Goal: Task Accomplishment & Management: Complete application form

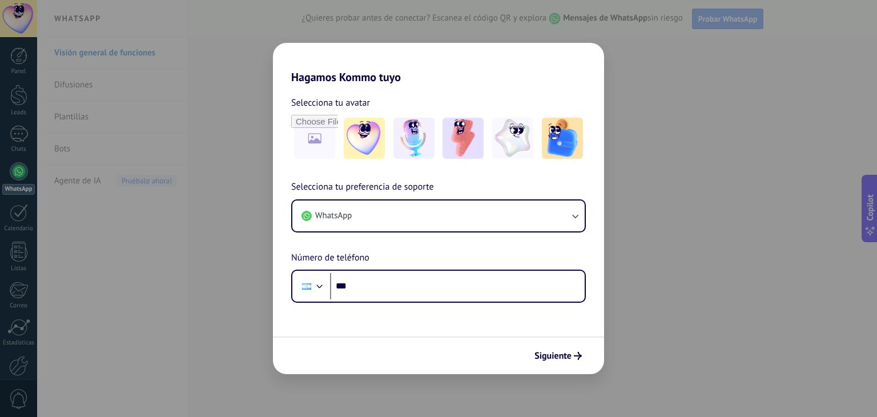
scroll to position [3888, 0]
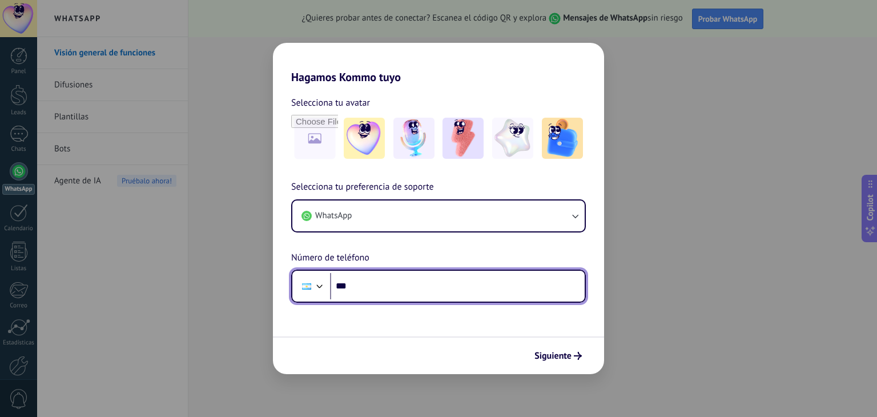
click at [398, 294] on input "***" at bounding box center [457, 286] width 255 height 26
type input "**********"
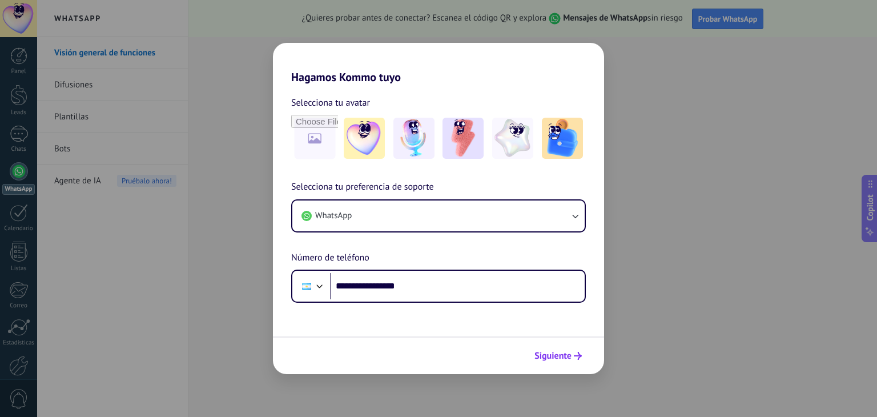
click at [553, 352] on span "Siguiente" at bounding box center [553, 356] width 37 height 8
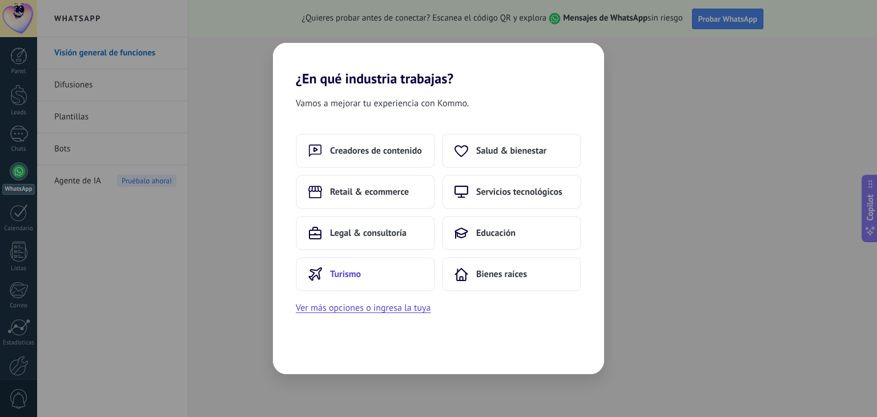
click at [347, 272] on span "Turismo" at bounding box center [345, 273] width 31 height 11
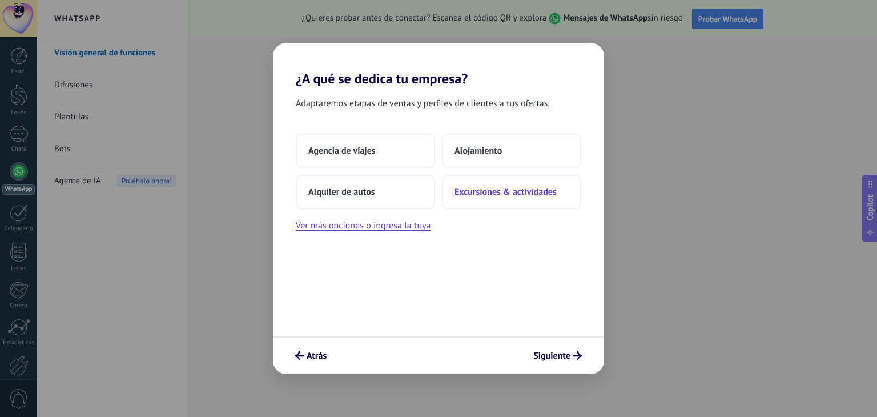
click at [493, 195] on span "Excursiones & actividades" at bounding box center [506, 191] width 102 height 11
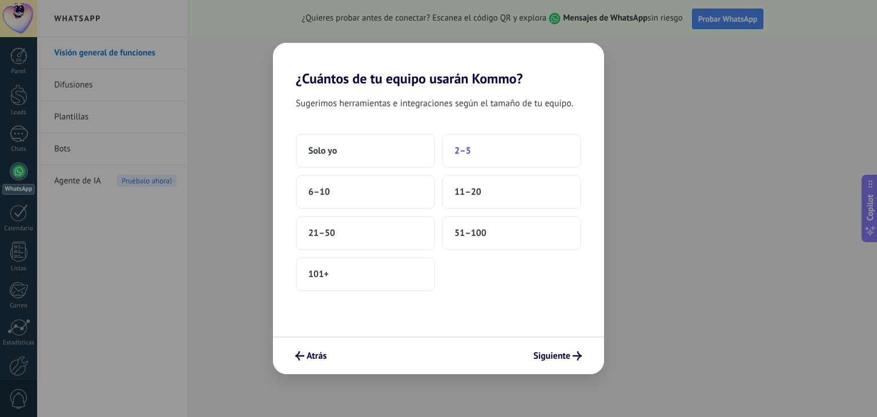
click at [465, 151] on span "2–5" at bounding box center [463, 150] width 17 height 11
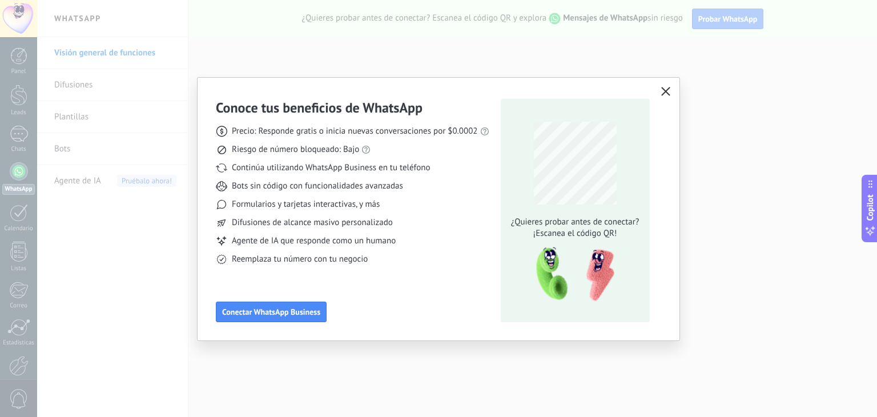
click at [664, 92] on use "button" at bounding box center [665, 91] width 9 height 9
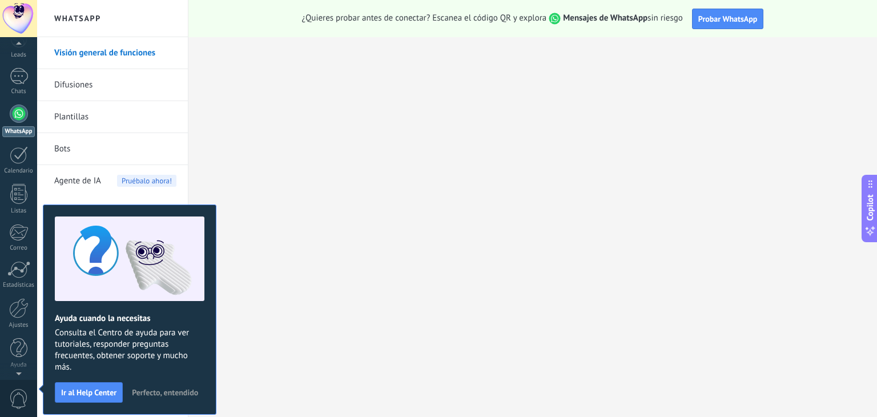
scroll to position [0, 0]
click at [11, 215] on div at bounding box center [19, 213] width 18 height 18
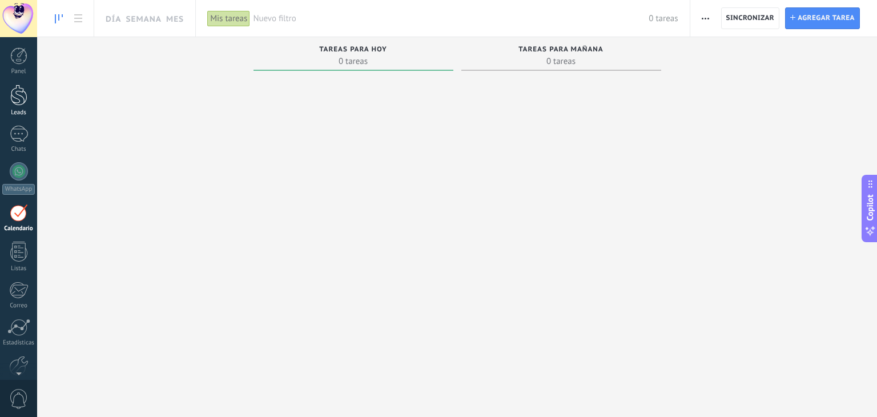
click at [18, 103] on div at bounding box center [18, 95] width 17 height 21
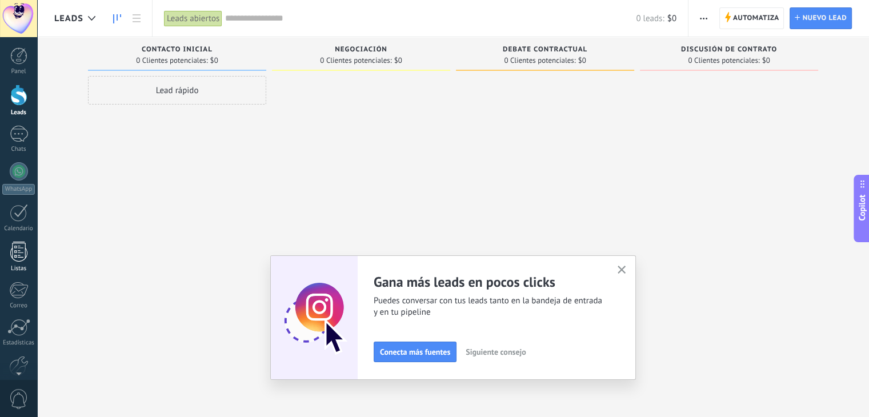
click at [23, 244] on div at bounding box center [18, 252] width 17 height 20
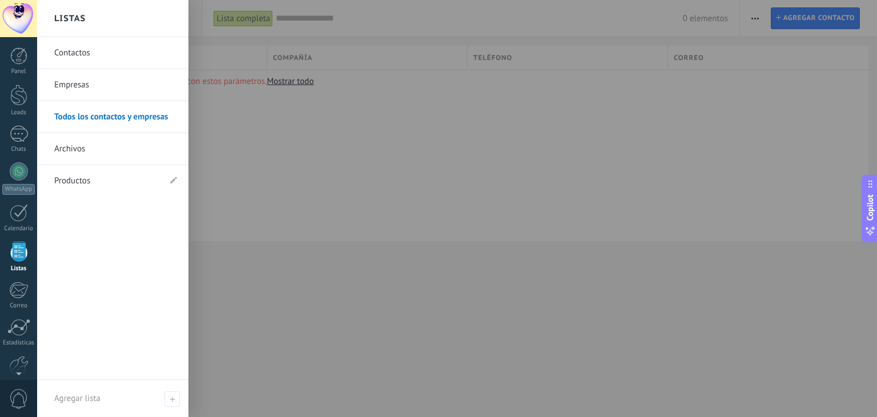
click at [76, 48] on link "Contactos" at bounding box center [115, 53] width 123 height 32
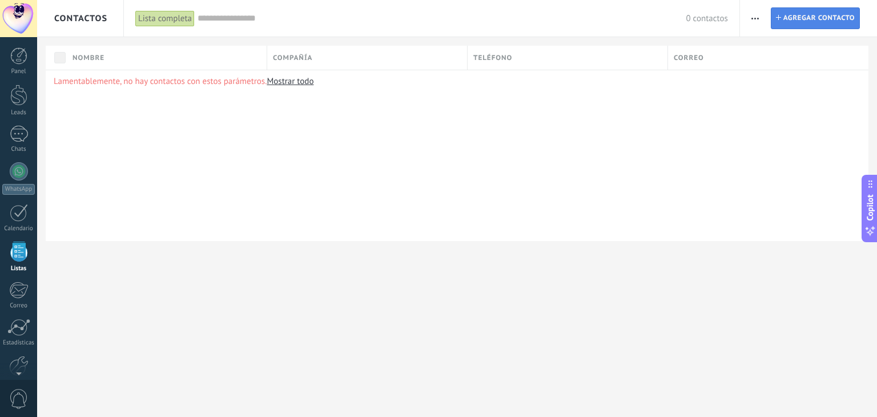
click at [812, 28] on span "Agregar contacto" at bounding box center [819, 18] width 71 height 21
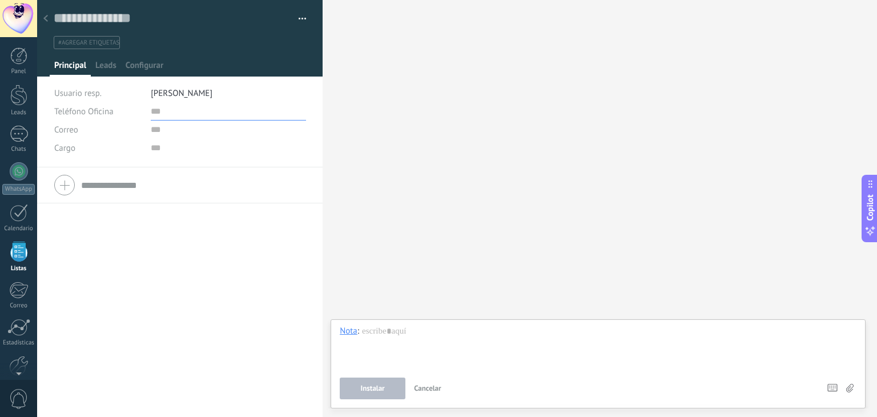
click at [161, 113] on input "text" at bounding box center [228, 111] width 155 height 18
click at [195, 88] on span "[PERSON_NAME]" at bounding box center [182, 93] width 62 height 11
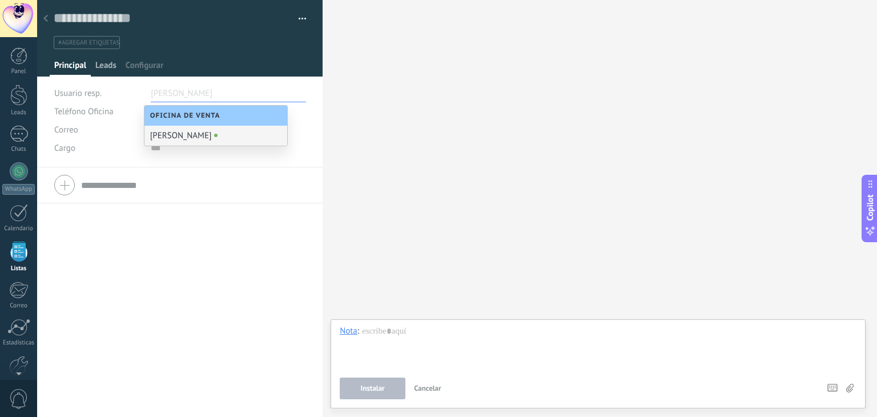
click at [110, 67] on span "Leads" at bounding box center [105, 68] width 21 height 17
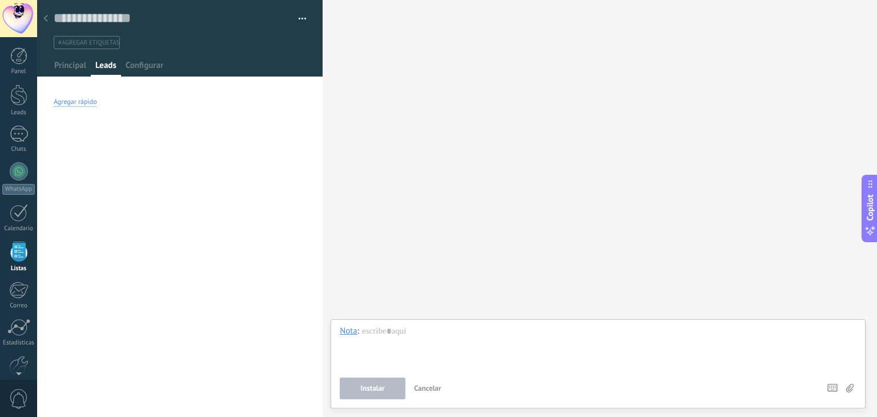
click at [87, 102] on div "Agregar rápido" at bounding box center [75, 102] width 43 height 9
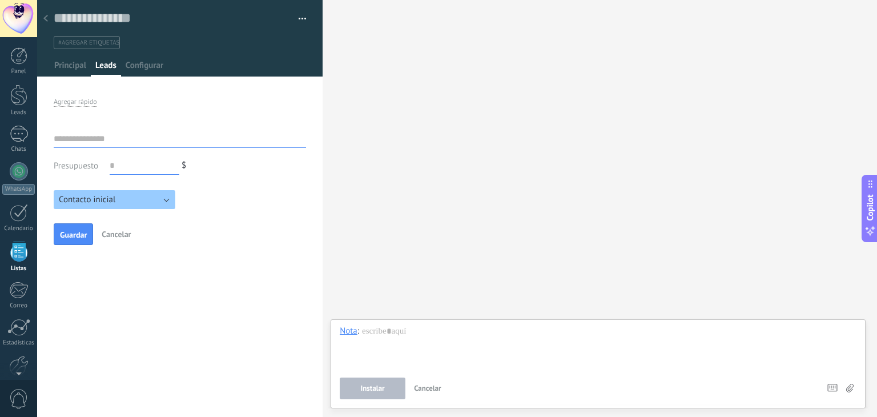
click at [459, 78] on div "Buscar Carga más Participantes:" at bounding box center [600, 208] width 555 height 417
click at [49, 23] on div at bounding box center [46, 19] width 16 height 22
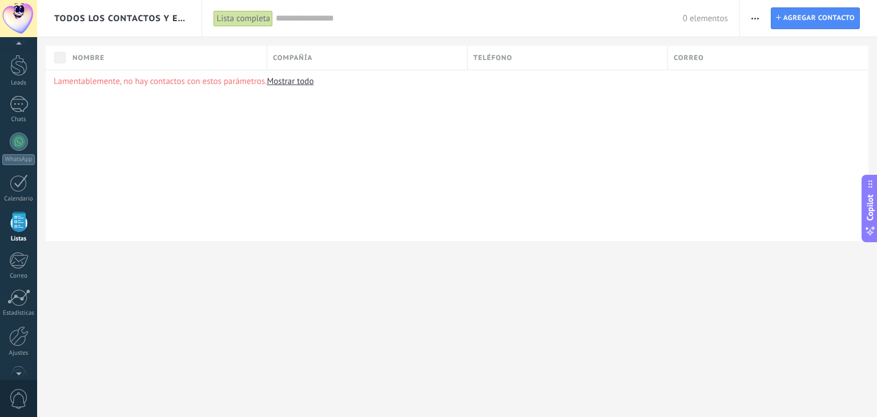
scroll to position [29, 0]
